Goal: Task Accomplishment & Management: Complete application form

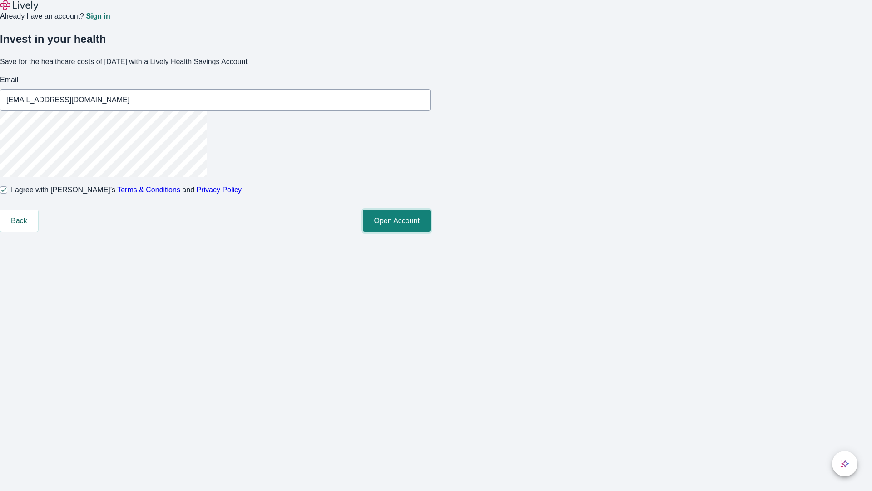
click at [431, 232] on button "Open Account" at bounding box center [397, 221] width 68 height 22
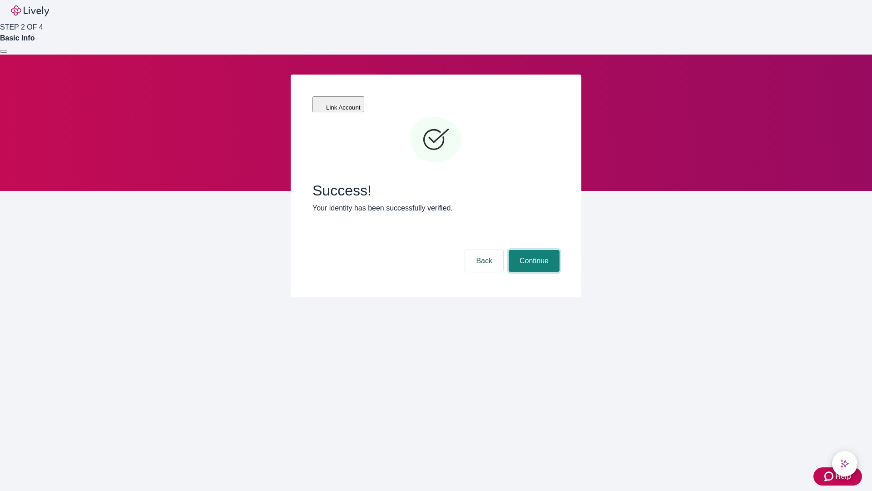
click at [533, 250] on button "Continue" at bounding box center [534, 261] width 51 height 22
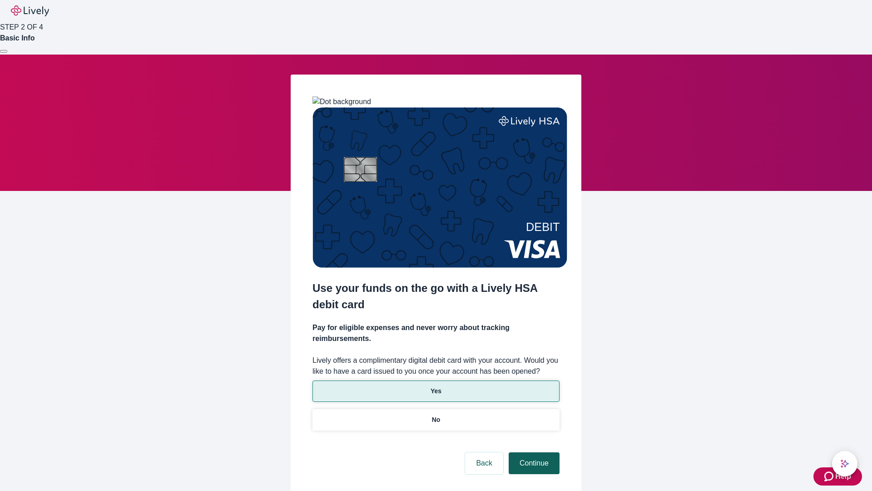
click at [436, 386] on p "Yes" at bounding box center [436, 391] width 11 height 10
click at [533, 452] on button "Continue" at bounding box center [534, 463] width 51 height 22
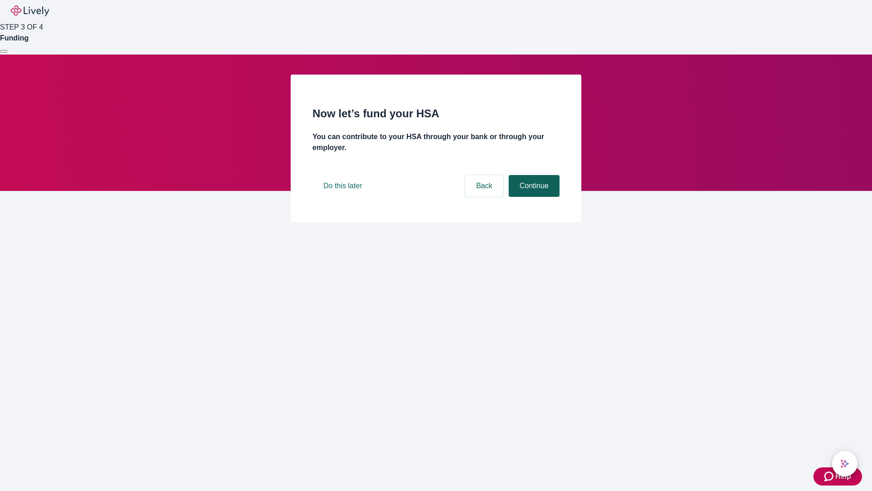
click at [533, 197] on button "Continue" at bounding box center [534, 186] width 51 height 22
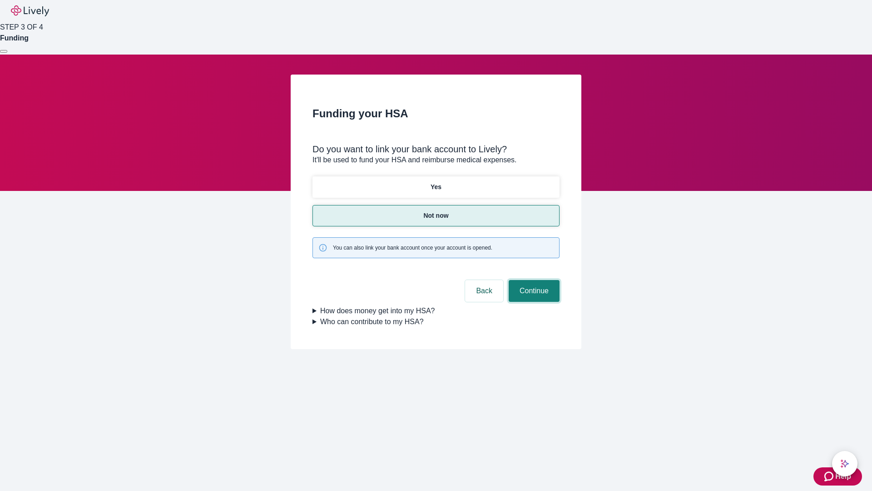
click at [533, 280] on button "Continue" at bounding box center [534, 291] width 51 height 22
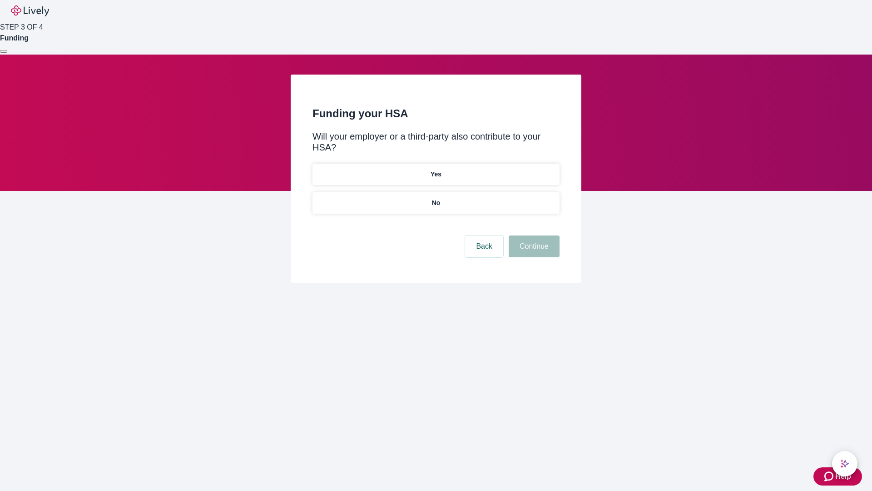
click at [436, 198] on p "No" at bounding box center [436, 203] width 9 height 10
click at [533, 235] on button "Continue" at bounding box center [534, 246] width 51 height 22
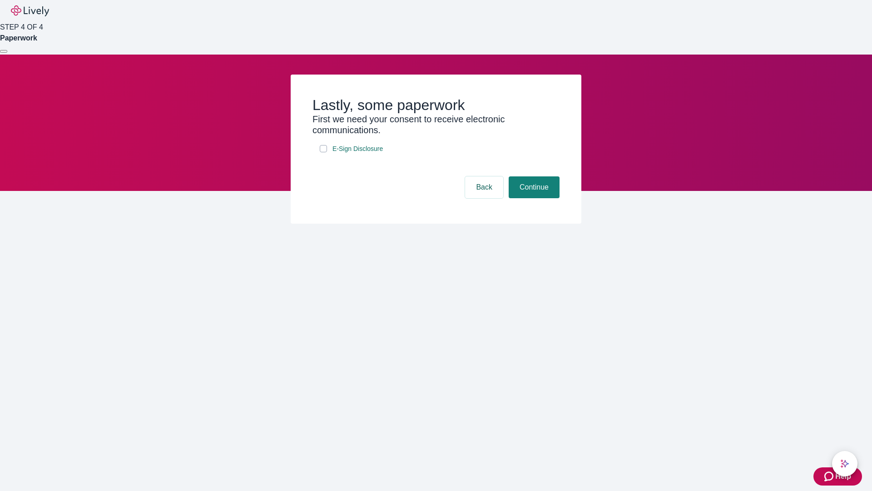
click at [323, 152] on input "E-Sign Disclosure" at bounding box center [323, 148] width 7 height 7
checkbox input "true"
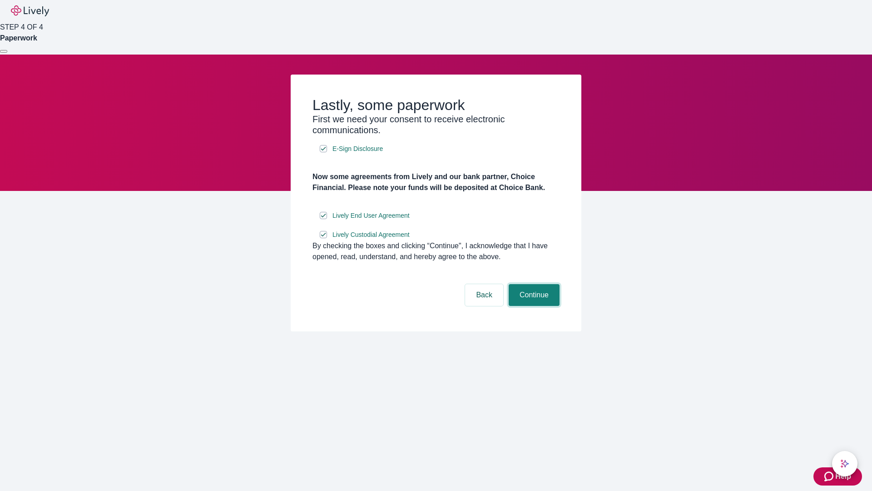
click at [533, 306] on button "Continue" at bounding box center [534, 295] width 51 height 22
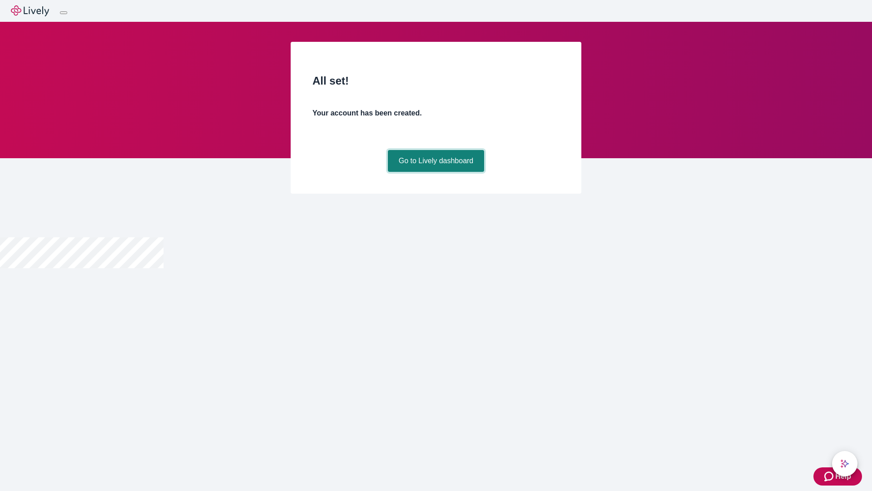
click at [436, 172] on link "Go to Lively dashboard" at bounding box center [436, 161] width 97 height 22
